Goal: Navigation & Orientation: Understand site structure

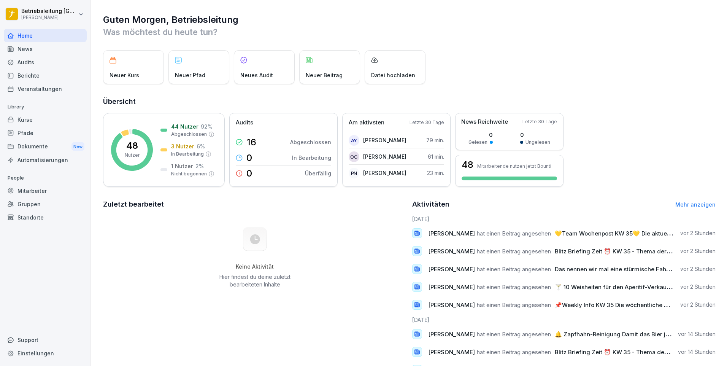
click at [48, 192] on div "Mitarbeiter" at bounding box center [45, 190] width 83 height 13
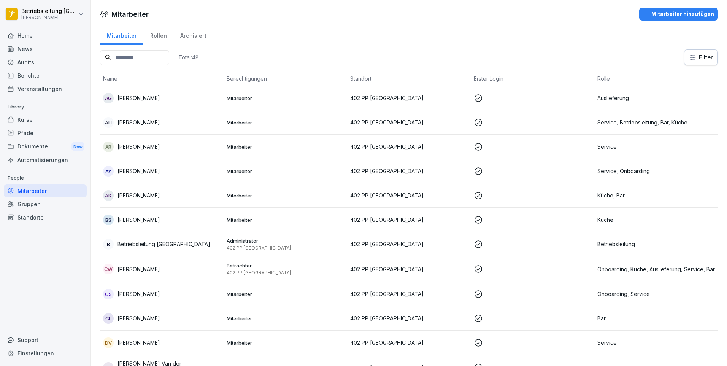
click at [64, 221] on div "Standorte" at bounding box center [45, 217] width 83 height 13
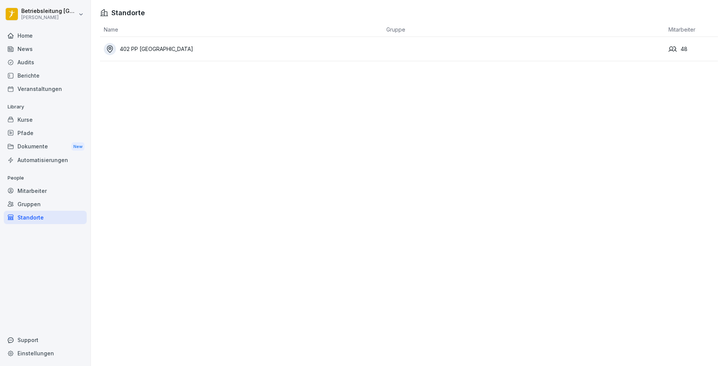
click at [48, 204] on div "Gruppen" at bounding box center [45, 203] width 83 height 13
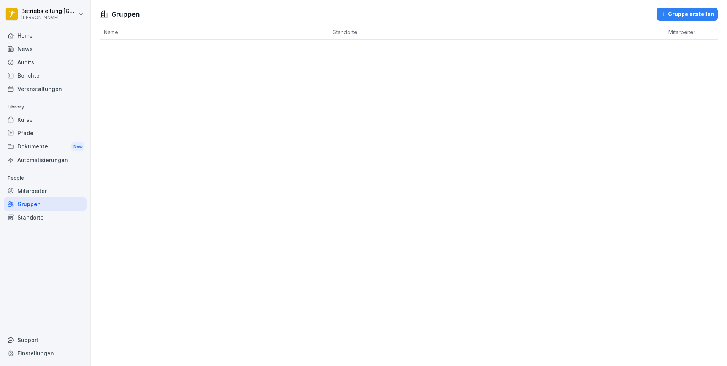
click at [43, 192] on div "Mitarbeiter" at bounding box center [45, 190] width 83 height 13
